Goal: Task Accomplishment & Management: Use online tool/utility

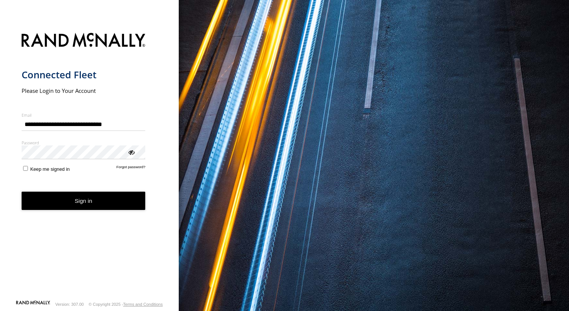
type input "**********"
click at [55, 197] on button "Sign in" at bounding box center [84, 200] width 124 height 18
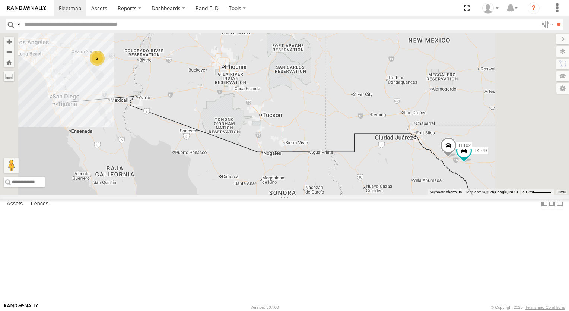
drag, startPoint x: 321, startPoint y: 113, endPoint x: 273, endPoint y: 101, distance: 49.3
click at [273, 101] on div "015910000779481 TL845 TK938 TL735 TK767 TL102 2 TK979" at bounding box center [284, 114] width 569 height 162
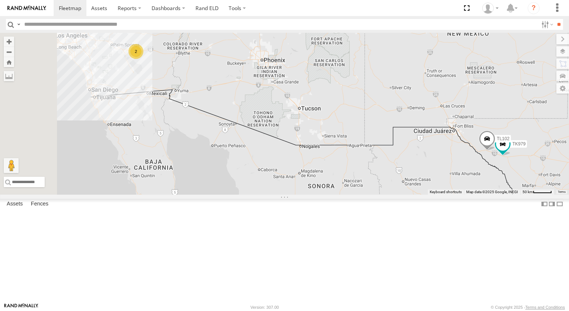
drag, startPoint x: 293, startPoint y: 99, endPoint x: 369, endPoint y: 100, distance: 75.6
click at [369, 100] on div "015910000779481 TL845 TK938 TL735 TK767 TL102 2 TK979" at bounding box center [284, 114] width 569 height 162
click at [0, 0] on div "All Assets" at bounding box center [0, 0] width 0 height 0
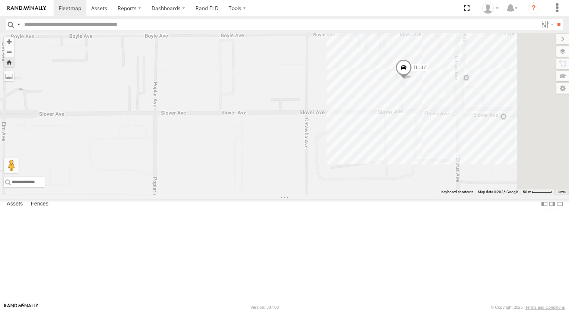
drag, startPoint x: 403, startPoint y: 117, endPoint x: 325, endPoint y: 112, distance: 78.3
click at [325, 112] on div "TL117" at bounding box center [284, 114] width 569 height 162
click at [0, 0] on div "TK882" at bounding box center [0, 0] width 0 height 0
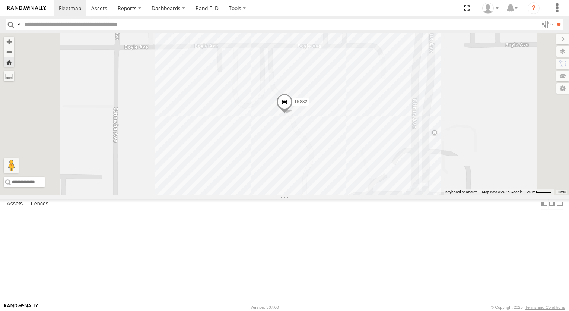
click at [293, 114] on span at bounding box center [284, 103] width 16 height 20
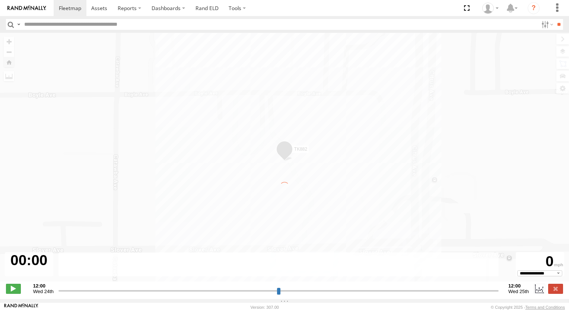
type input "**********"
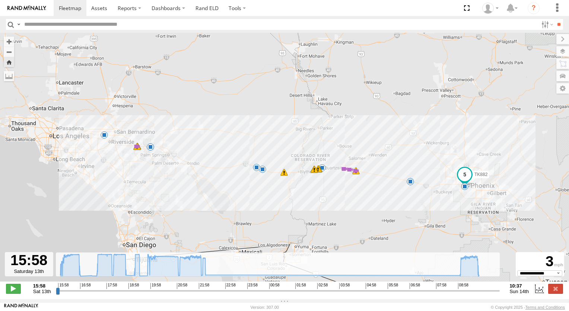
click at [105, 137] on span at bounding box center [104, 134] width 7 height 7
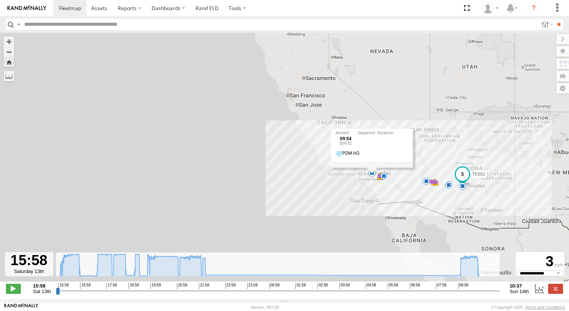
click at [463, 179] on span at bounding box center [462, 173] width 13 height 13
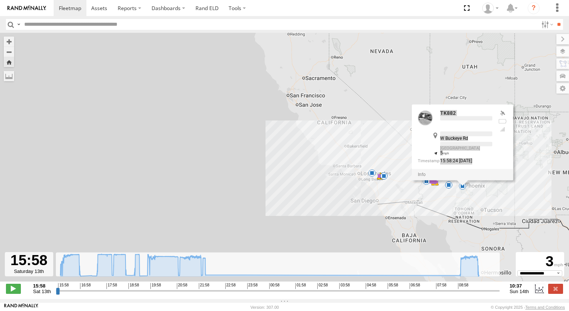
click at [463, 180] on div at bounding box center [462, 174] width 101 height 11
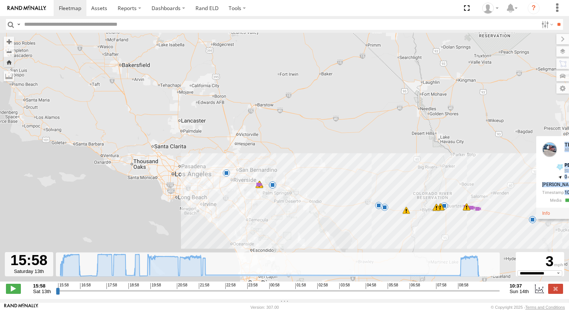
drag, startPoint x: 314, startPoint y: 118, endPoint x: 191, endPoint y: 62, distance: 135.1
click at [191, 62] on div "TK882 15:58 Sat 16:51 Sat 17:32 Sat 18:20 Sat 18:25 Sat 18:29 Sat 22:12 Sat 09:…" at bounding box center [284, 161] width 569 height 256
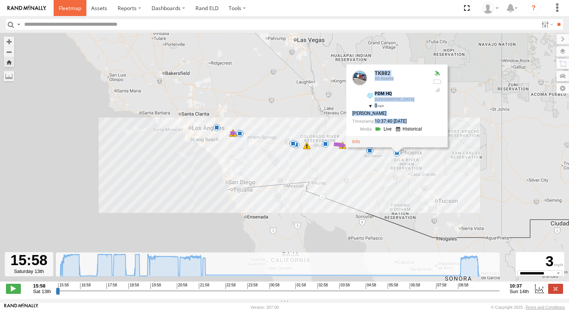
click at [66, 10] on span at bounding box center [70, 7] width 22 height 7
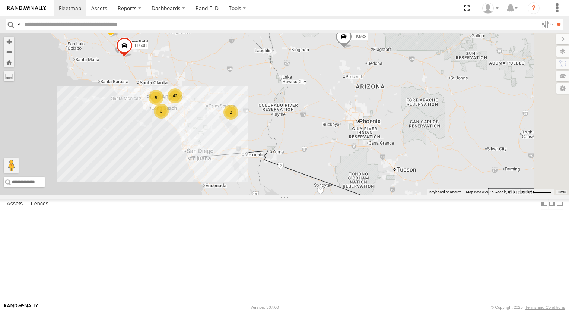
drag, startPoint x: 482, startPoint y: 105, endPoint x: 367, endPoint y: 64, distance: 121.7
click at [367, 64] on div "015910000779481 TL845 TK767 TK938 TL735 TL844 6 42 2 3 TL608" at bounding box center [284, 114] width 569 height 162
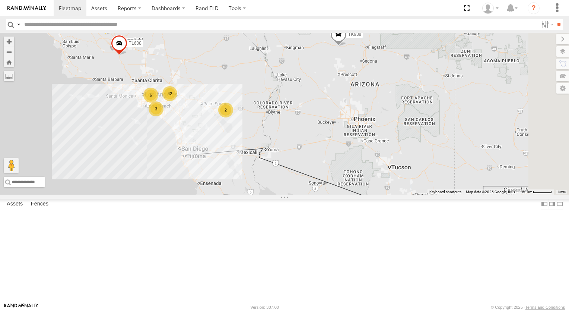
click at [367, 64] on div "015910000779481 TL845 TK767 TK938 TL735 TL844 6 42 2 3 TL608" at bounding box center [284, 114] width 569 height 162
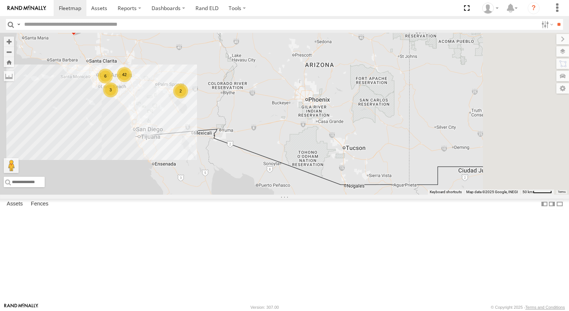
drag, startPoint x: 372, startPoint y: 114, endPoint x: 334, endPoint y: 96, distance: 42.0
click at [334, 96] on div "015910000779481 TL845 TK767 TK938 TL735 TL844 6 42 2 3 TL608" at bounding box center [284, 114] width 569 height 162
